Goal: Task Accomplishment & Management: Manage account settings

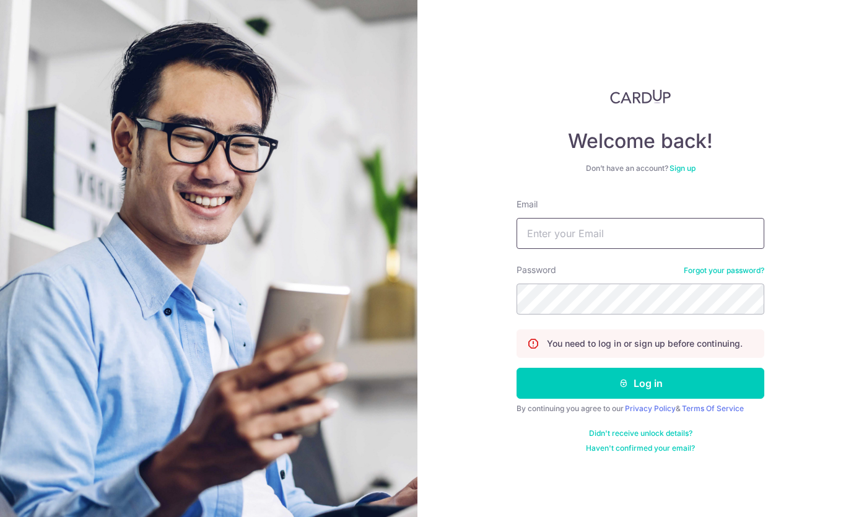
click at [572, 221] on input "Email" at bounding box center [640, 233] width 248 height 31
type input "[EMAIL_ADDRESS][DOMAIN_NAME]"
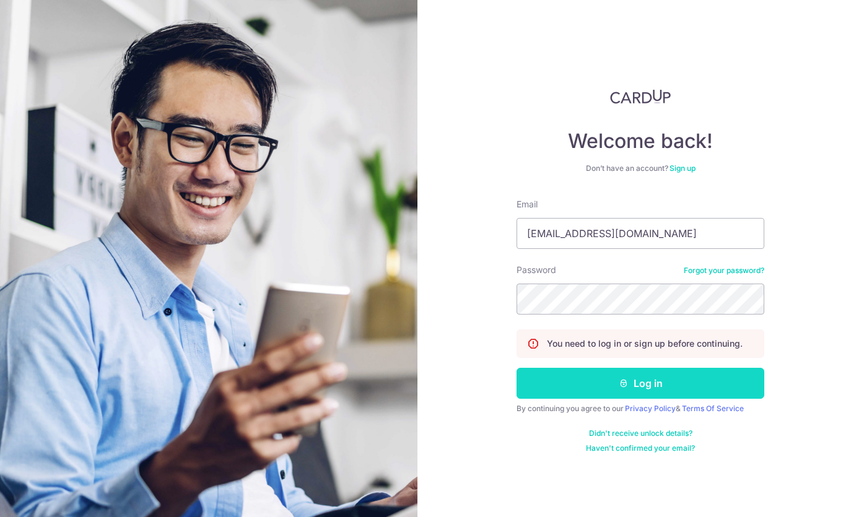
click at [553, 373] on button "Log in" at bounding box center [640, 383] width 248 height 31
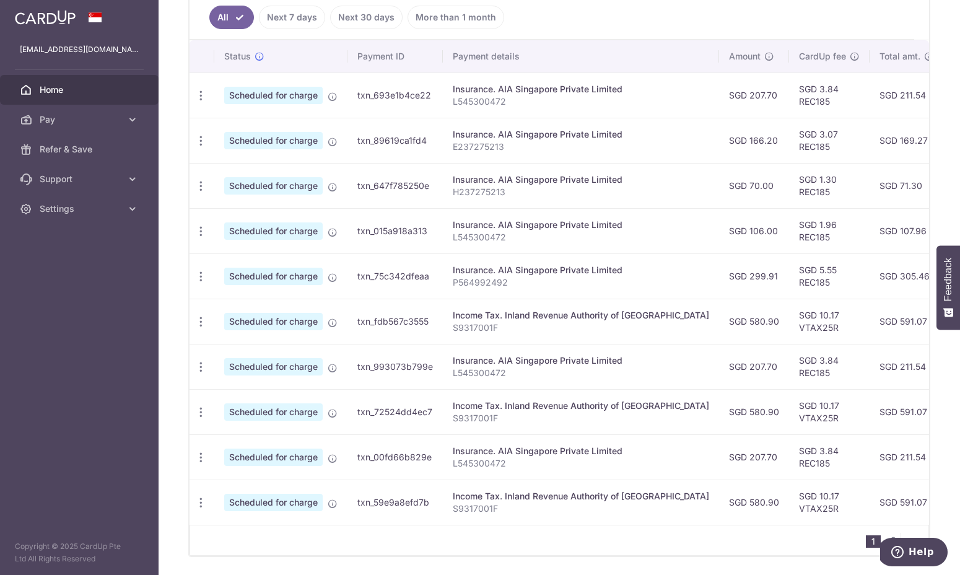
scroll to position [343, 0]
